Goal: Information Seeking & Learning: Learn about a topic

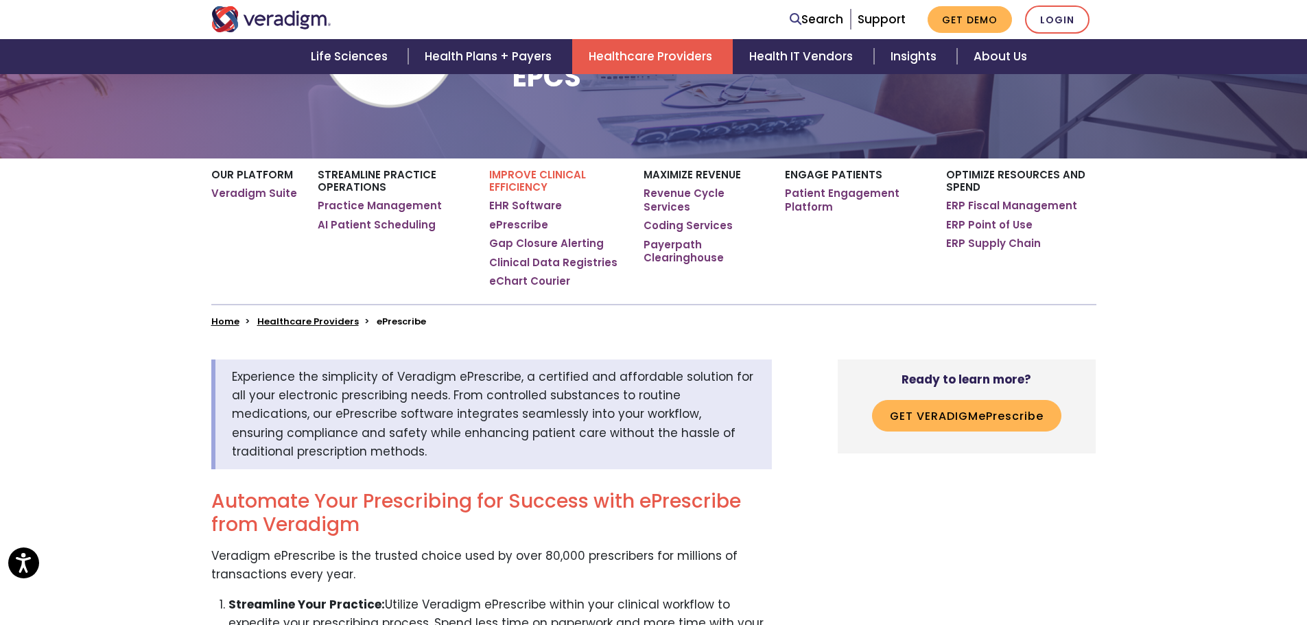
scroll to position [217, 0]
click at [528, 222] on link "ePrescribe" at bounding box center [518, 224] width 59 height 14
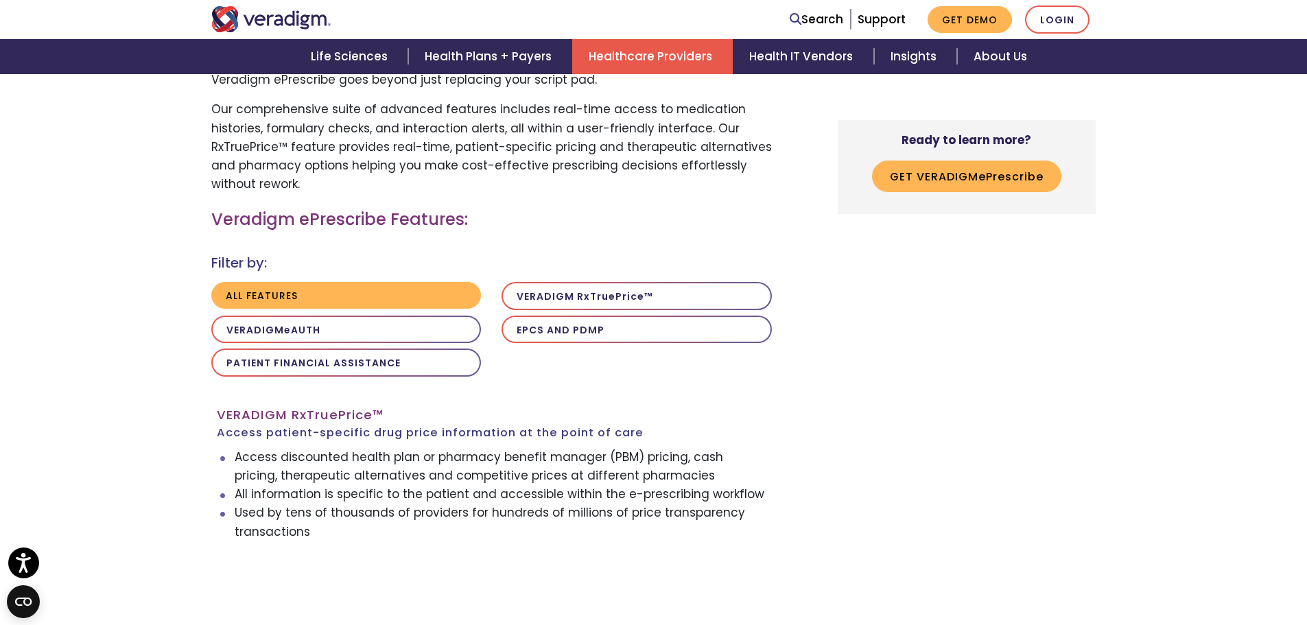
scroll to position [1105, 0]
click at [402, 362] on button "Patient Financial Assistance" at bounding box center [346, 362] width 270 height 28
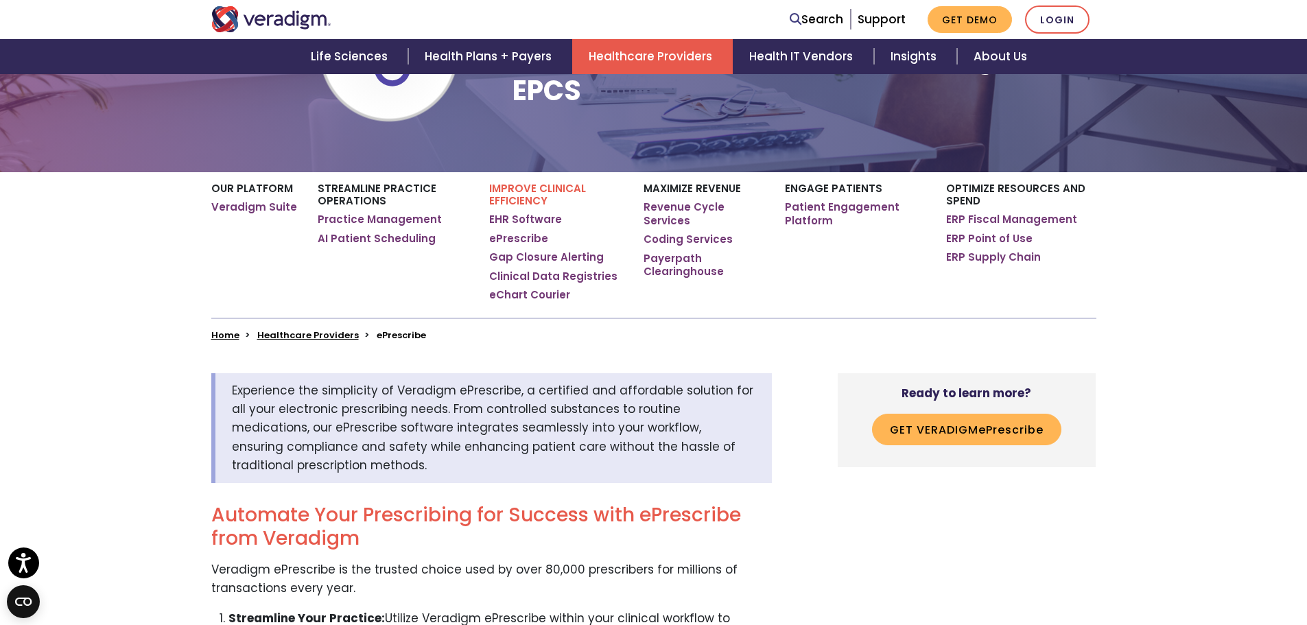
scroll to position [202, 0]
